Goal: Find specific page/section: Find specific page/section

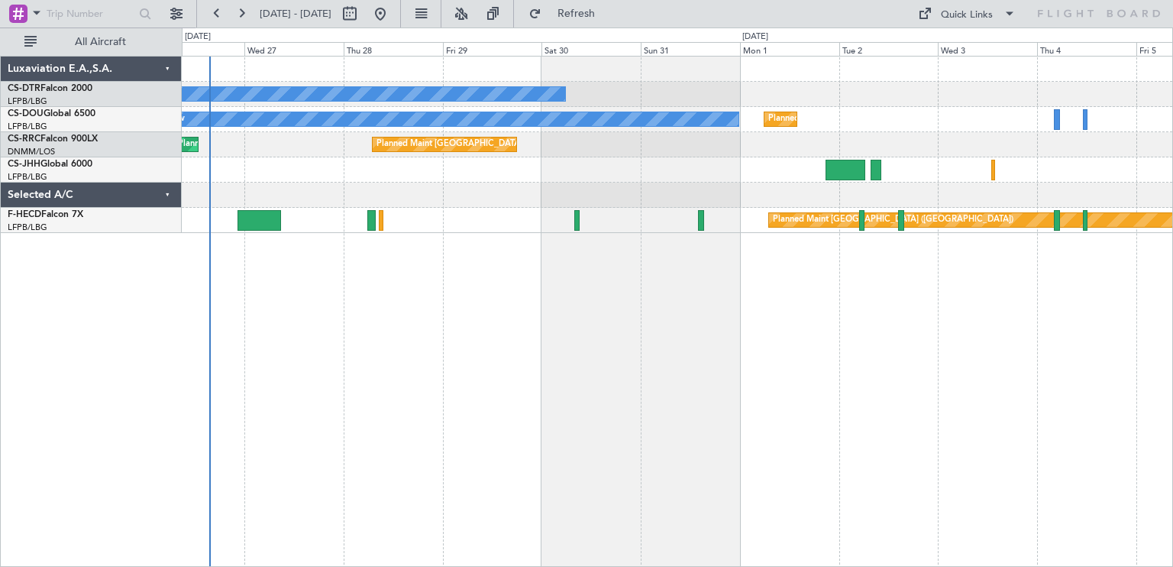
click at [378, 288] on div "No Crew Planned Maint [GEOGRAPHIC_DATA] ([GEOGRAPHIC_DATA]) No Crew Planned Mai…" at bounding box center [677, 311] width 991 height 511
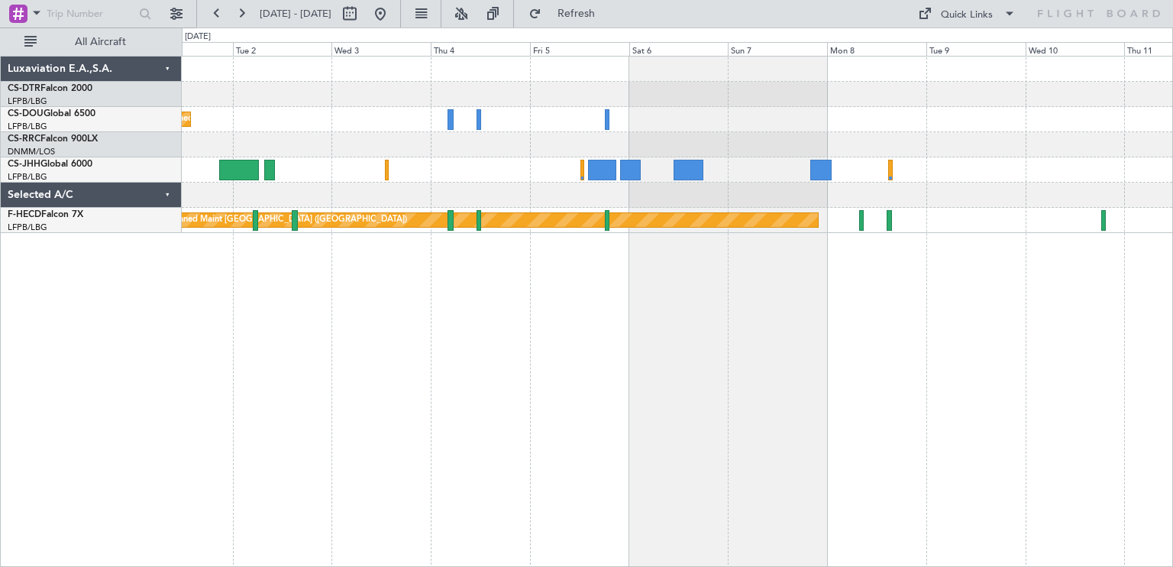
click at [360, 280] on div "No Crew Planned Maint [GEOGRAPHIC_DATA] ([GEOGRAPHIC_DATA]) No Crew Planned Mai…" at bounding box center [677, 311] width 991 height 511
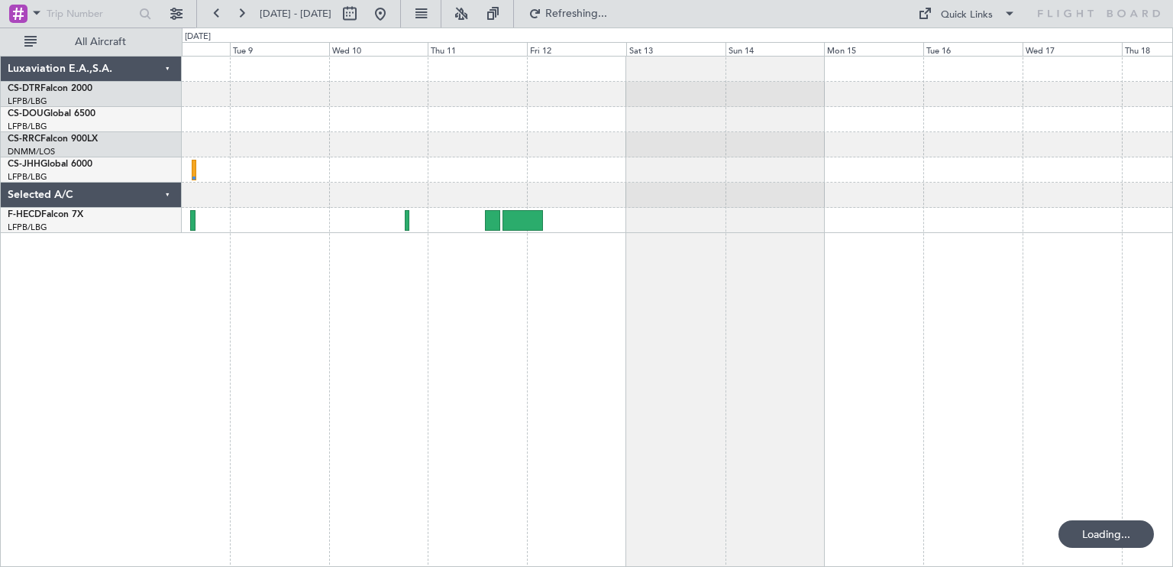
click at [373, 273] on div "Planned Maint [GEOGRAPHIC_DATA] ([GEOGRAPHIC_DATA])" at bounding box center [677, 311] width 991 height 511
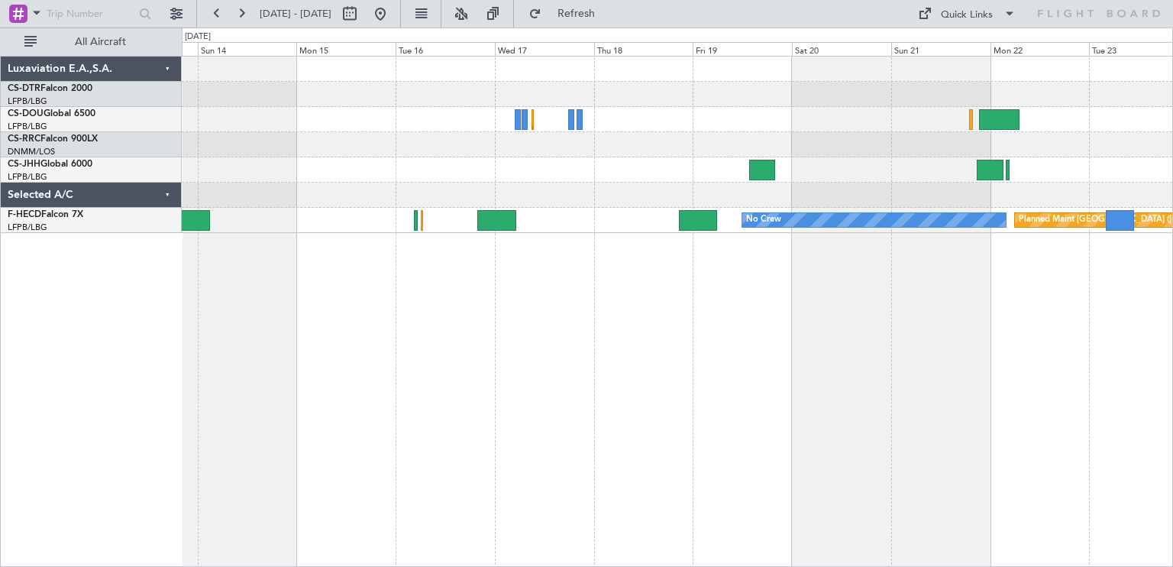
click at [270, 268] on div "No Crew Planned Maint [GEOGRAPHIC_DATA] ([GEOGRAPHIC_DATA])" at bounding box center [677, 311] width 991 height 511
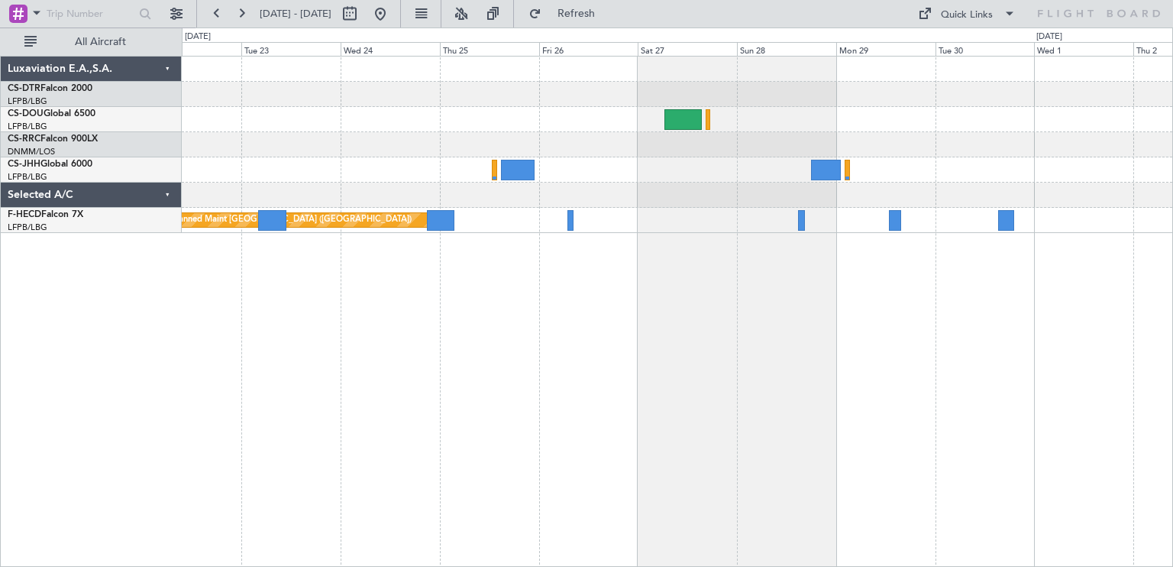
click at [295, 350] on div "Planned Maint [GEOGRAPHIC_DATA] ([GEOGRAPHIC_DATA]) No Crew" at bounding box center [677, 311] width 991 height 511
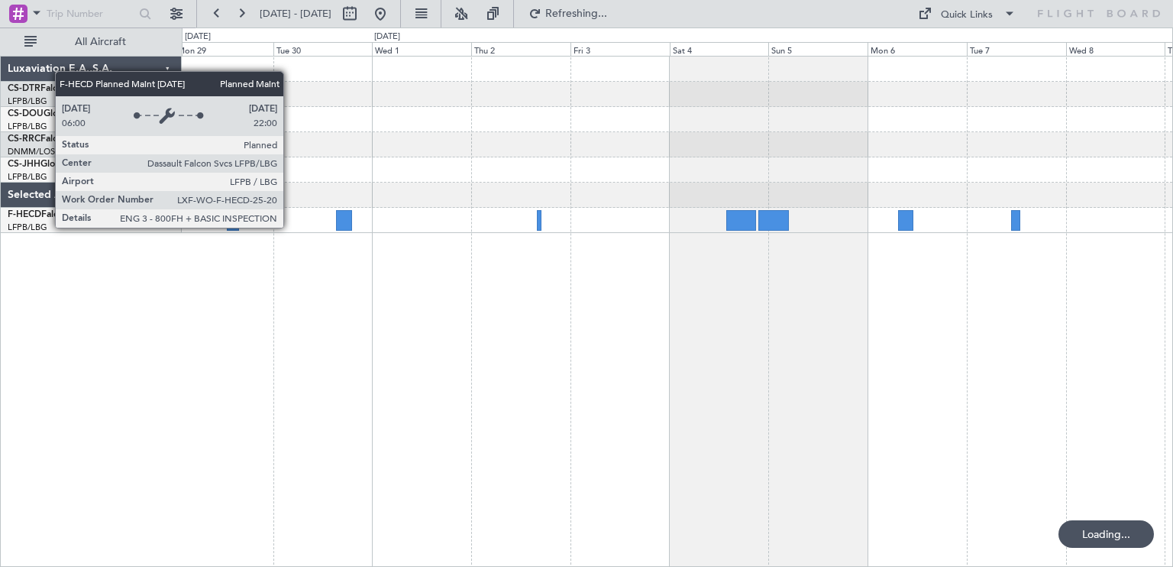
click at [431, 299] on div at bounding box center [677, 311] width 991 height 511
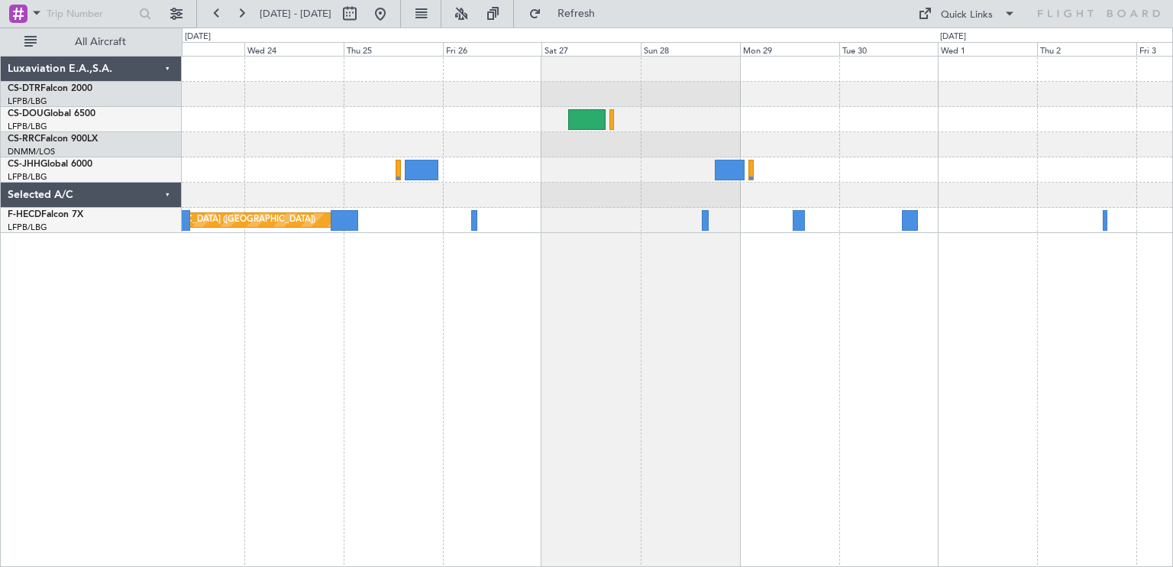
click at [1033, 286] on div "Planned Maint [GEOGRAPHIC_DATA] ([GEOGRAPHIC_DATA]) No Crew" at bounding box center [677, 311] width 991 height 511
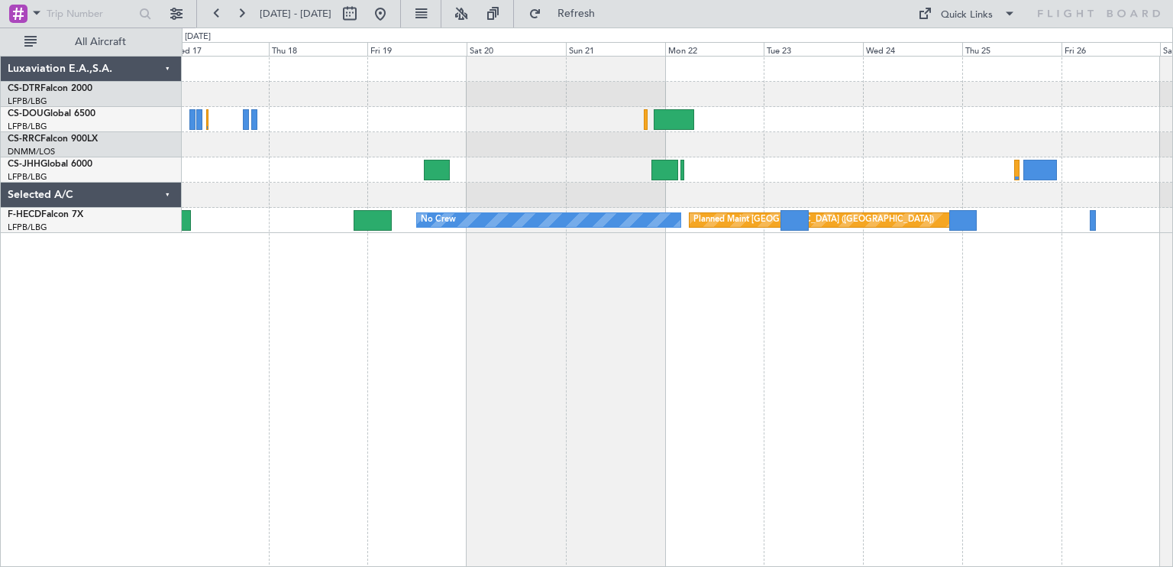
click at [986, 302] on div "Planned Maint [GEOGRAPHIC_DATA] ([GEOGRAPHIC_DATA]) No Crew" at bounding box center [677, 311] width 991 height 511
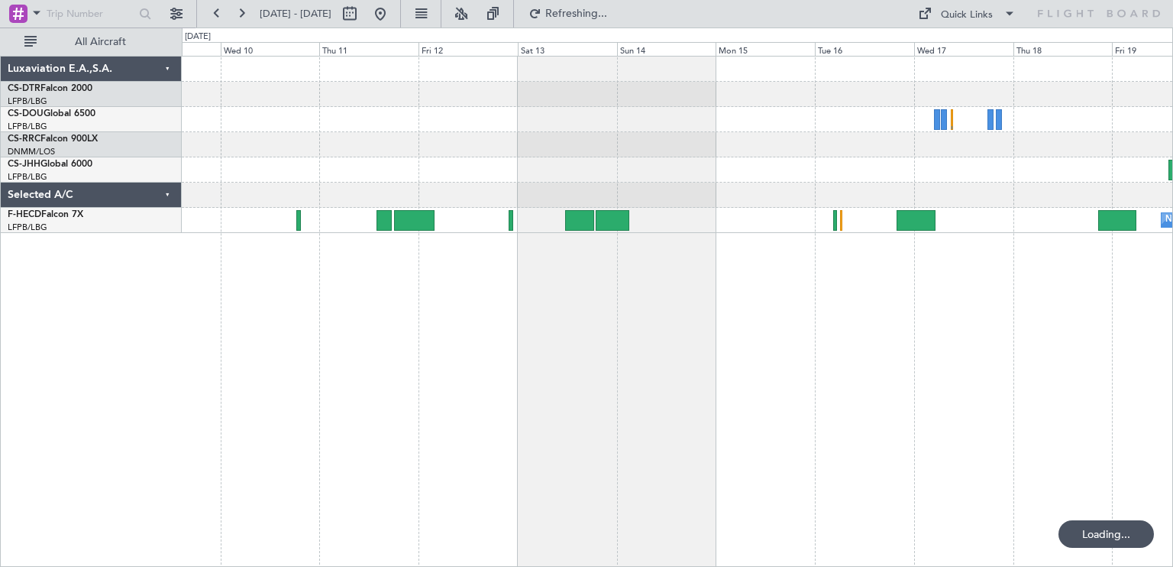
click at [1139, 313] on div "No Crew Planned Maint [GEOGRAPHIC_DATA] ([GEOGRAPHIC_DATA])" at bounding box center [677, 311] width 991 height 511
